Goal: Submit feedback/report problem: Submit feedback/report problem

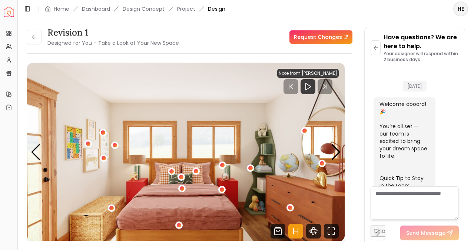
scroll to position [2511, 0]
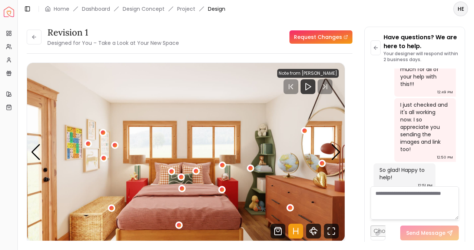
click at [389, 210] on textarea at bounding box center [414, 202] width 88 height 33
click at [336, 38] on link "Request Changes" at bounding box center [320, 36] width 63 height 13
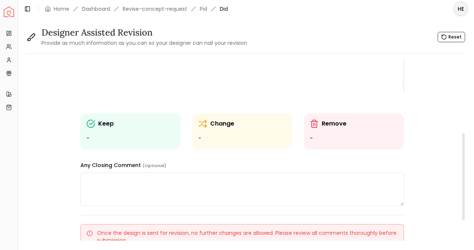
scroll to position [153, 0]
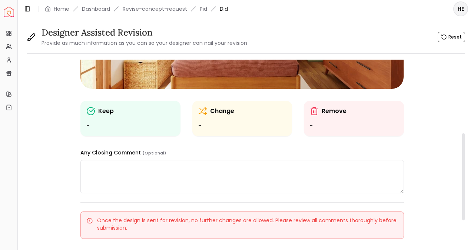
click at [234, 114] on p "Change" at bounding box center [222, 111] width 24 height 9
click at [212, 125] on ul "-" at bounding box center [242, 125] width 88 height 9
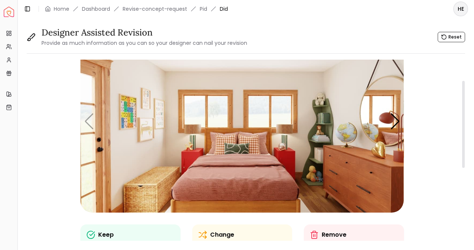
scroll to position [15, 0]
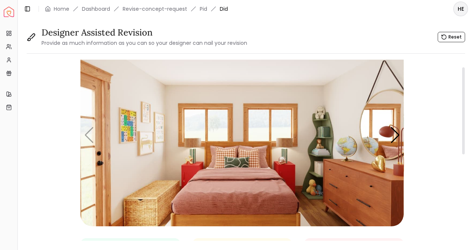
click at [254, 170] on img "1 / 5" at bounding box center [241, 135] width 323 height 182
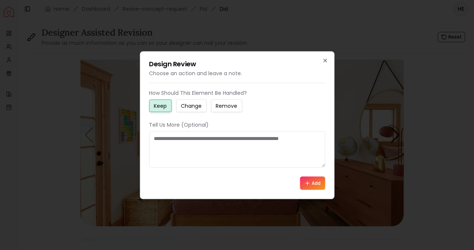
click at [197, 106] on small "Change" at bounding box center [191, 105] width 21 height 7
click at [205, 136] on textarea at bounding box center [237, 149] width 176 height 36
type textarea "*"
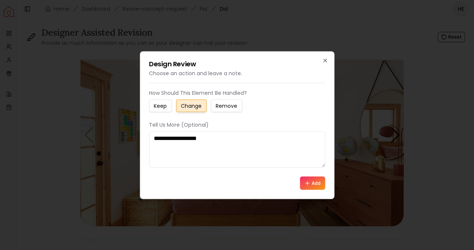
type textarea "**********"
